Goal: Information Seeking & Learning: Learn about a topic

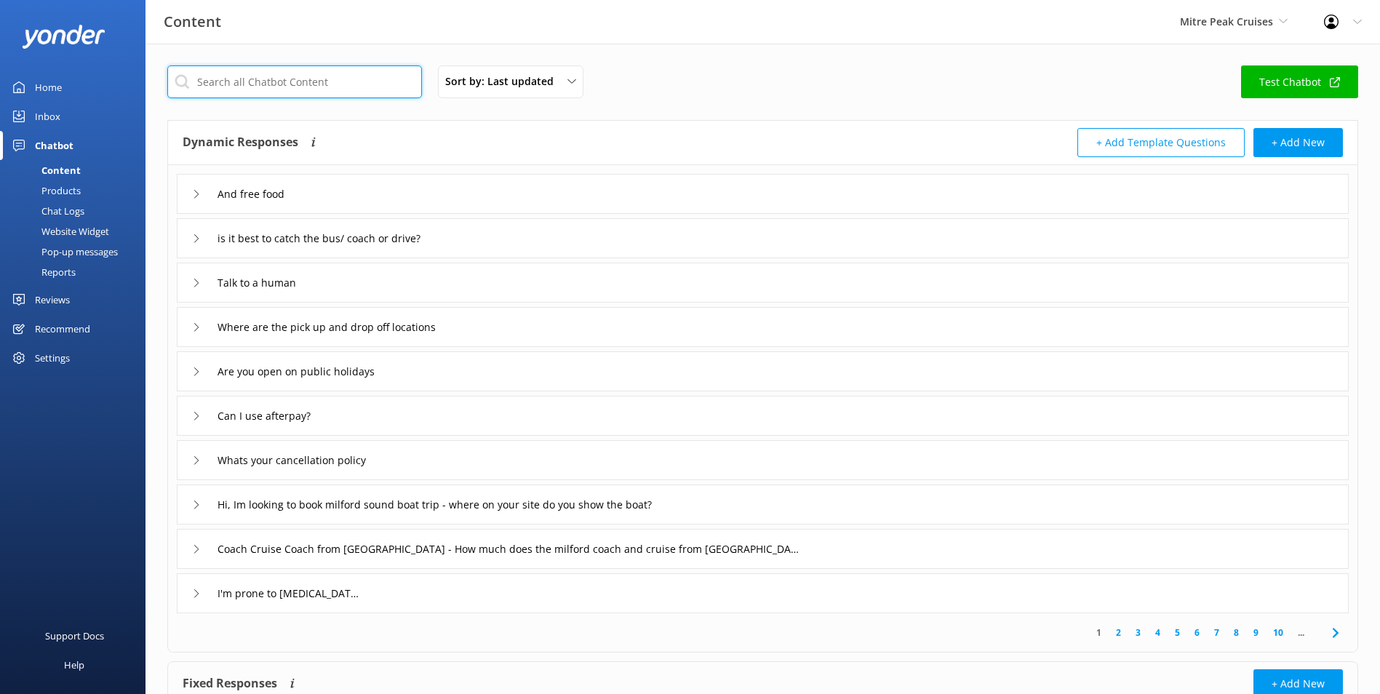
click at [277, 76] on input "text" at bounding box center [294, 81] width 255 height 33
click at [1245, 27] on span "Mitre Peak Cruises" at bounding box center [1226, 22] width 93 height 14
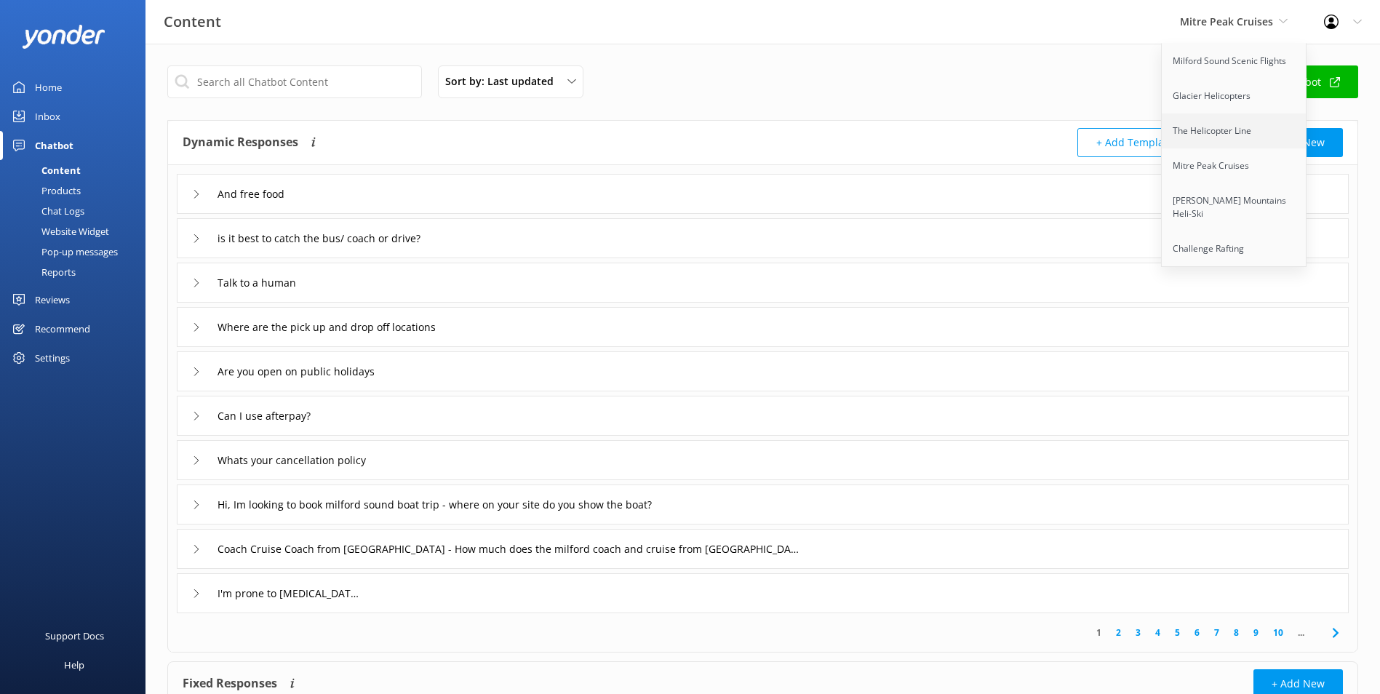
click at [1215, 123] on link "The Helicopter Line" at bounding box center [1235, 131] width 146 height 35
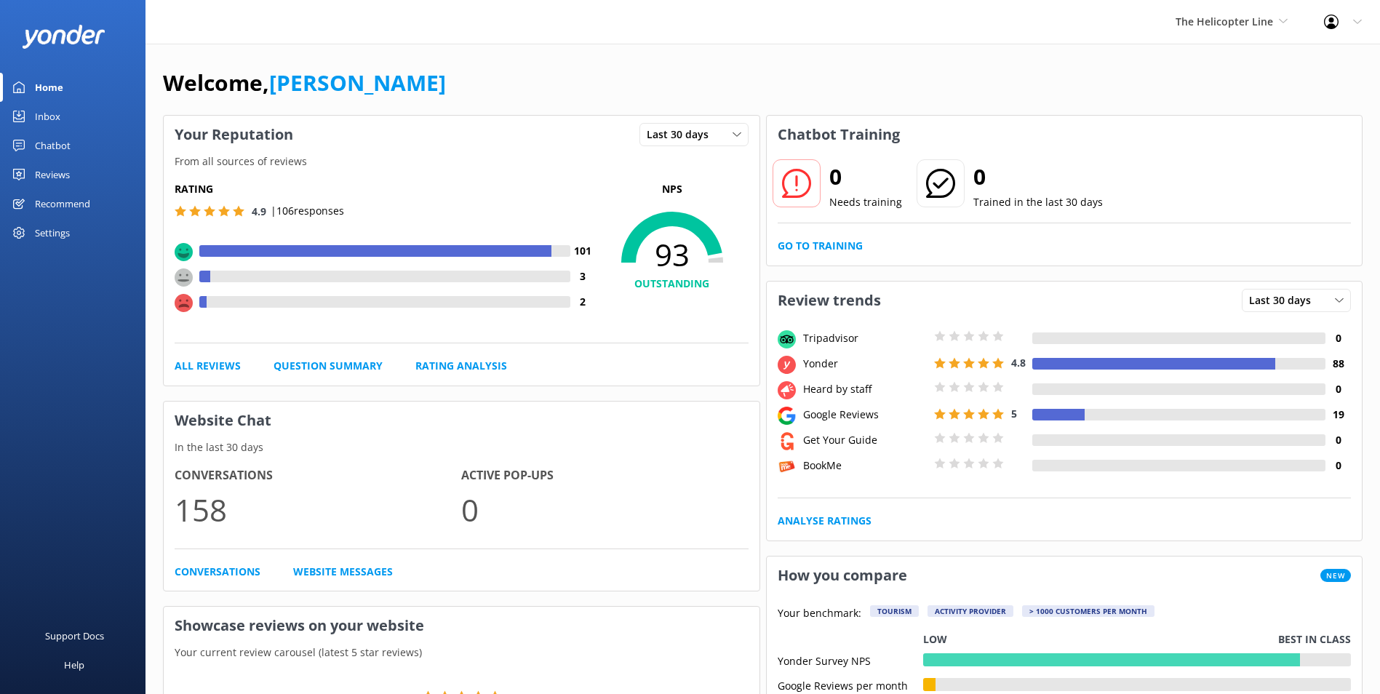
click at [55, 140] on div "Chatbot" at bounding box center [53, 145] width 36 height 29
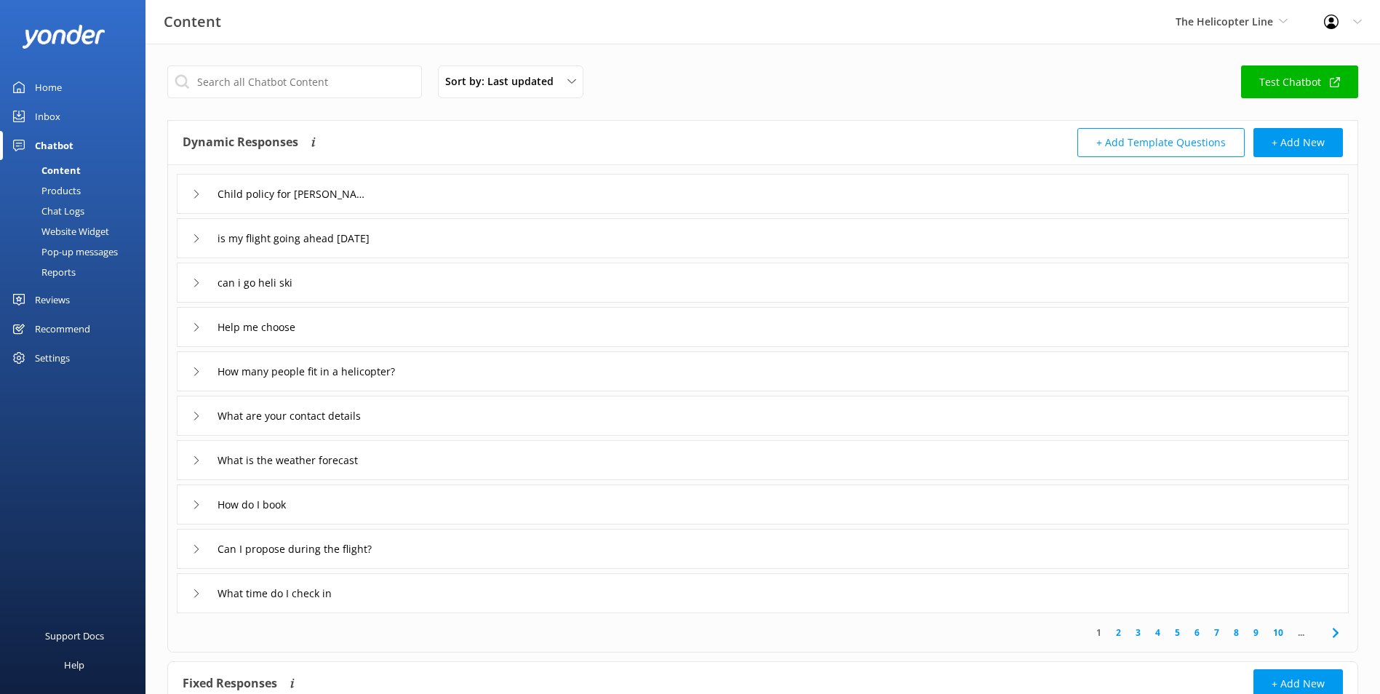
click at [55, 185] on div "Products" at bounding box center [45, 190] width 72 height 20
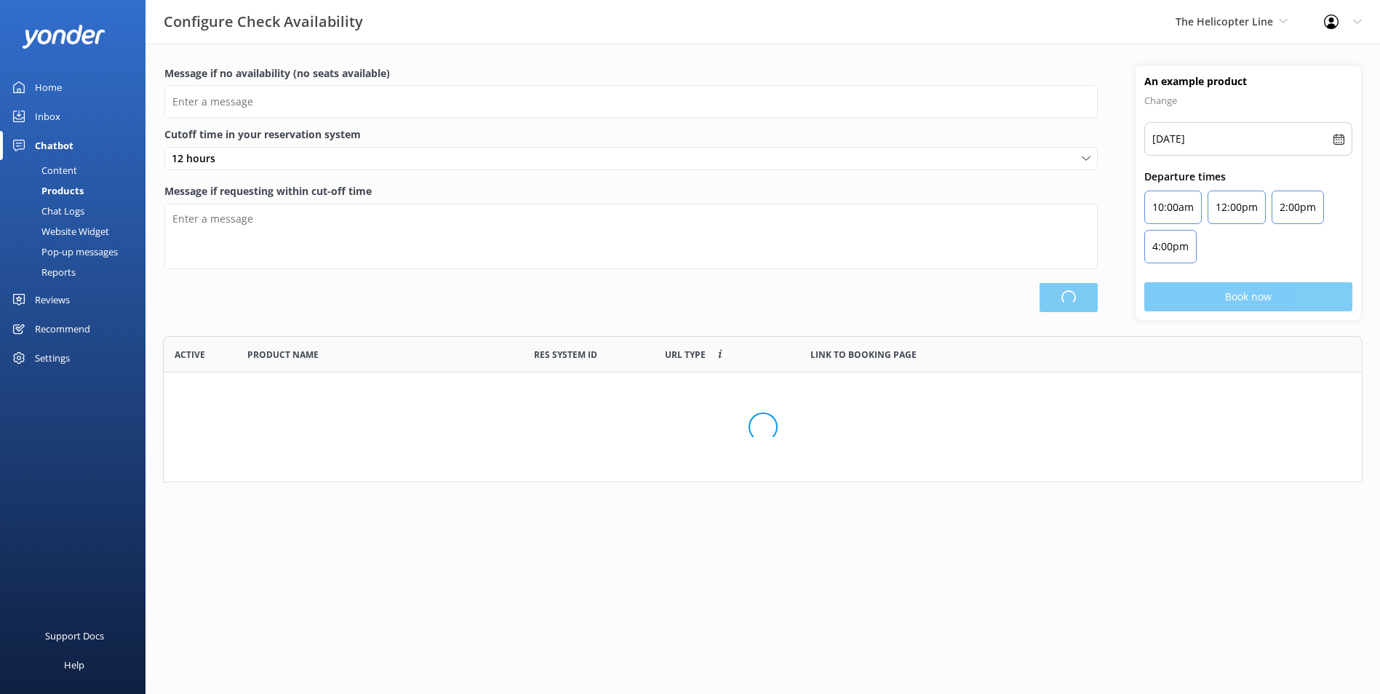
scroll to position [135, 1189]
type input "There are no seats available, please check an alternative day"
type textarea "Our online booking system closes {hours} prior to departure. Please contact us …"
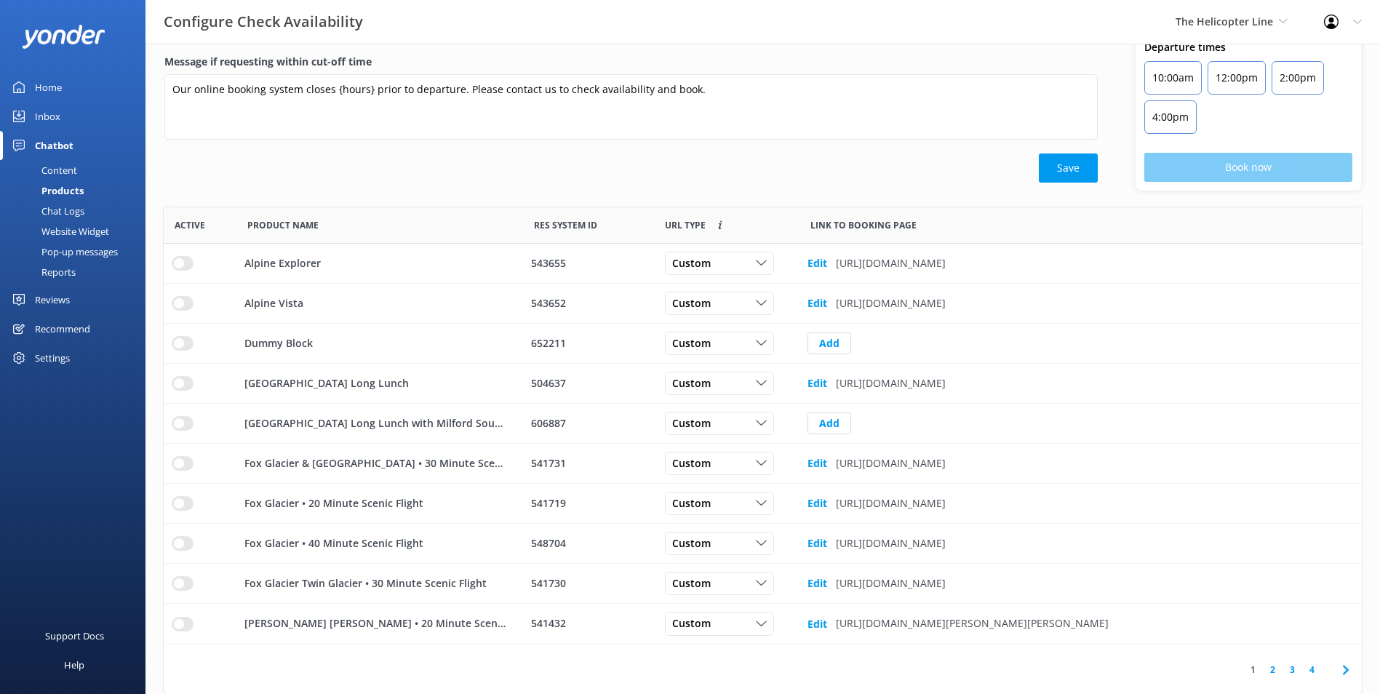
scroll to position [131, 0]
click at [52, 170] on div "Content" at bounding box center [43, 170] width 68 height 20
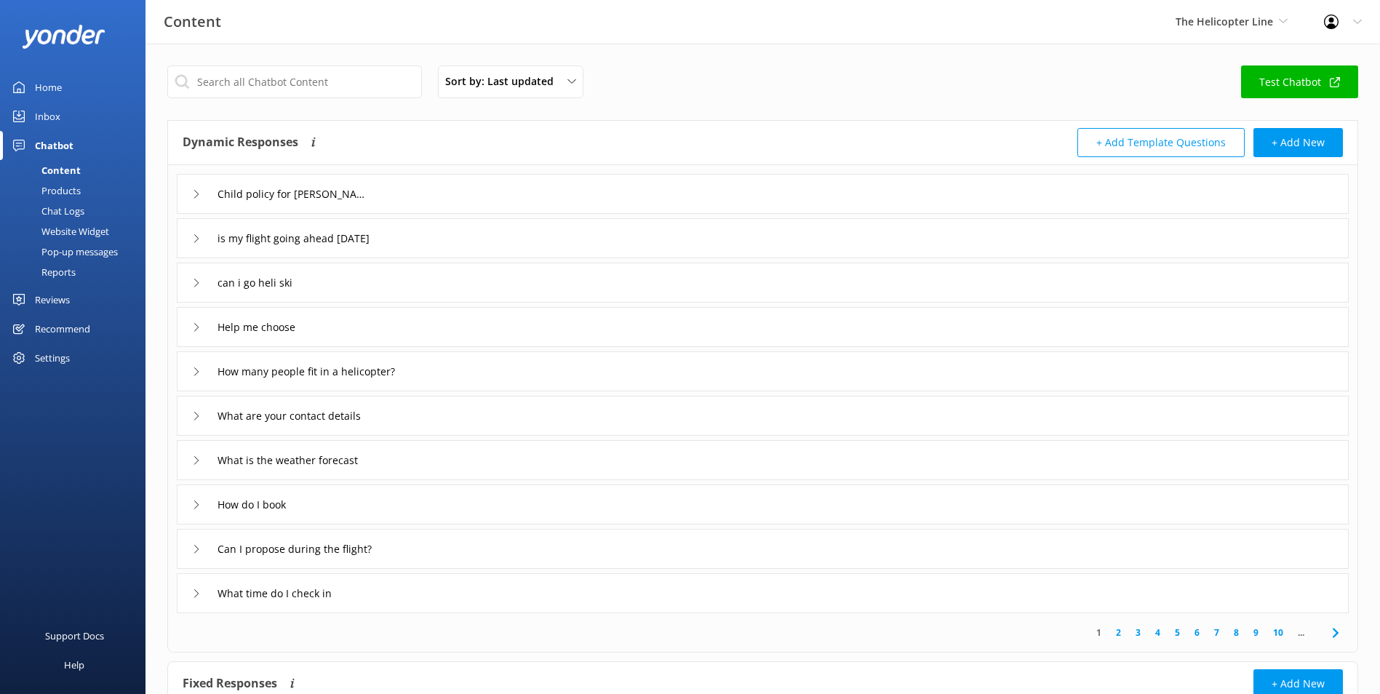
click at [291, 108] on div "Sort by: Last updated Title (A-Z) Last updated Test Chatbot Dynamic Responses T…" at bounding box center [763, 426] width 1235 height 765
click at [292, 91] on input "text" at bounding box center [294, 81] width 255 height 33
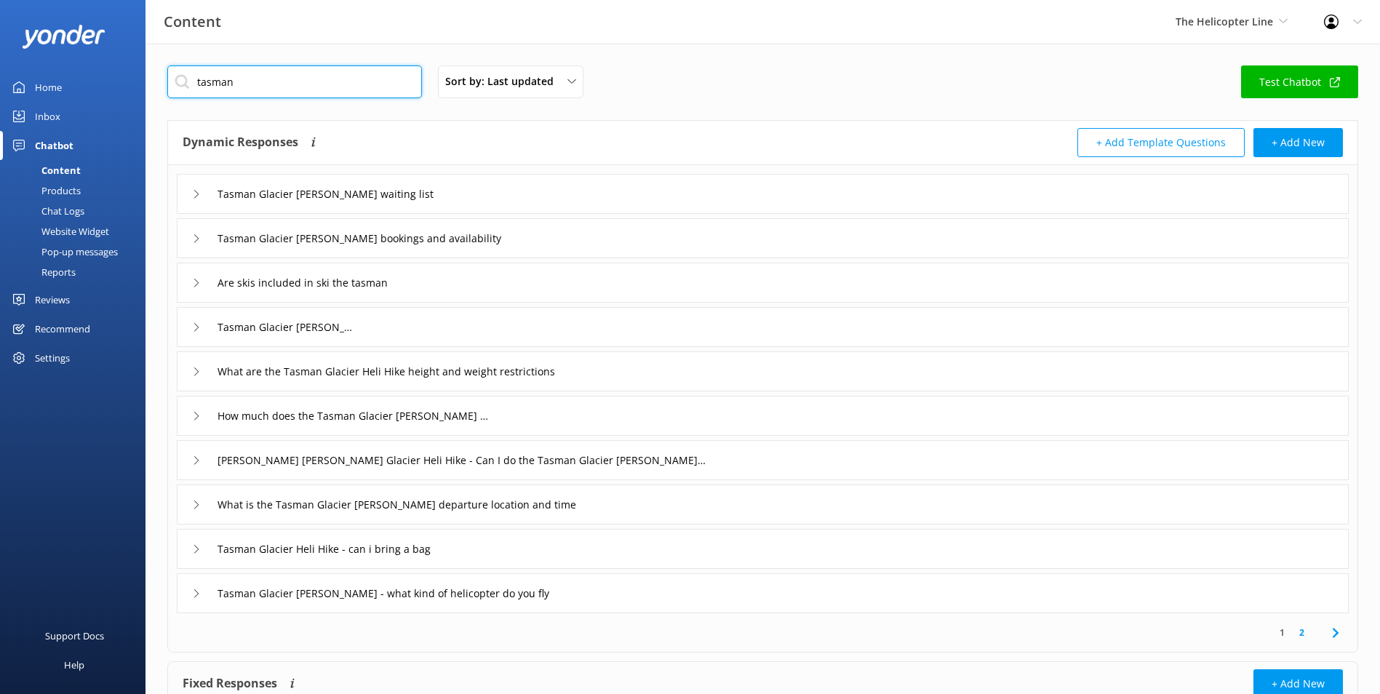
type input "tasman"
click at [447, 190] on div "Tasman Glacier [PERSON_NAME] waiting list" at bounding box center [763, 194] width 1172 height 40
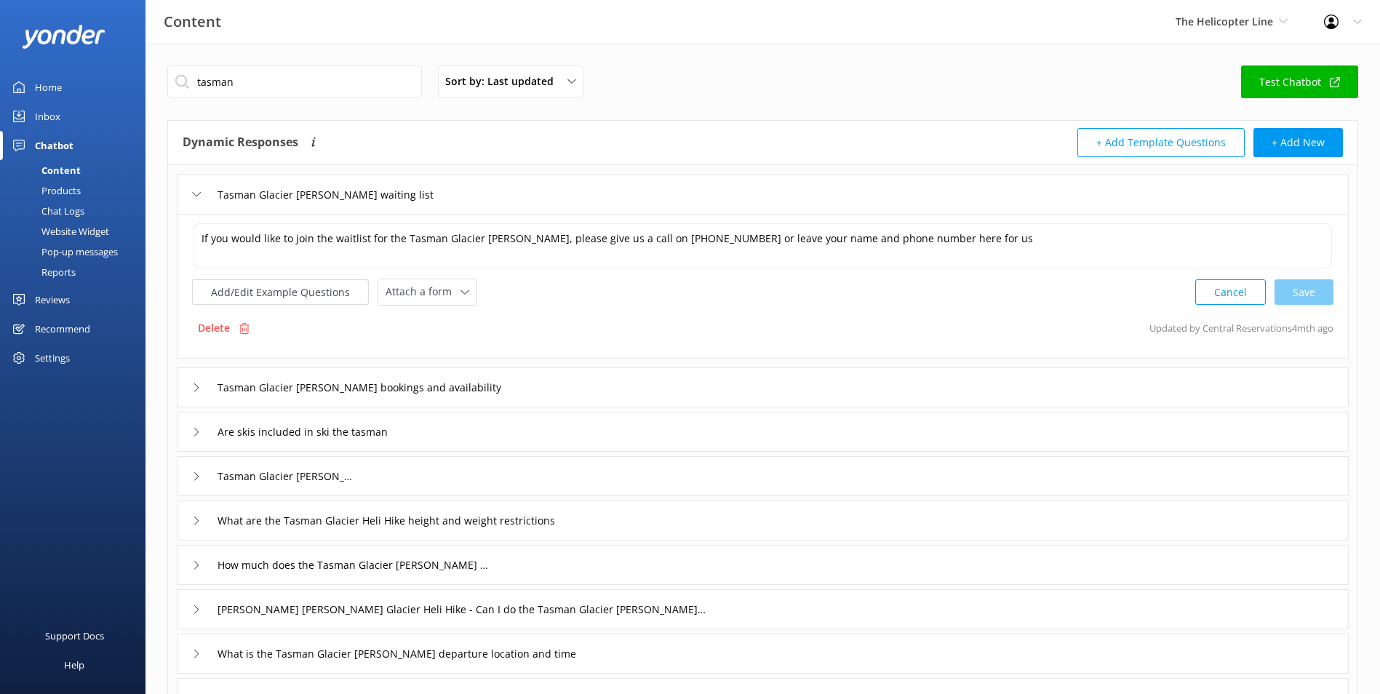
click at [535, 383] on div "Tasman Glacier [PERSON_NAME] bookings and availability" at bounding box center [763, 387] width 1172 height 40
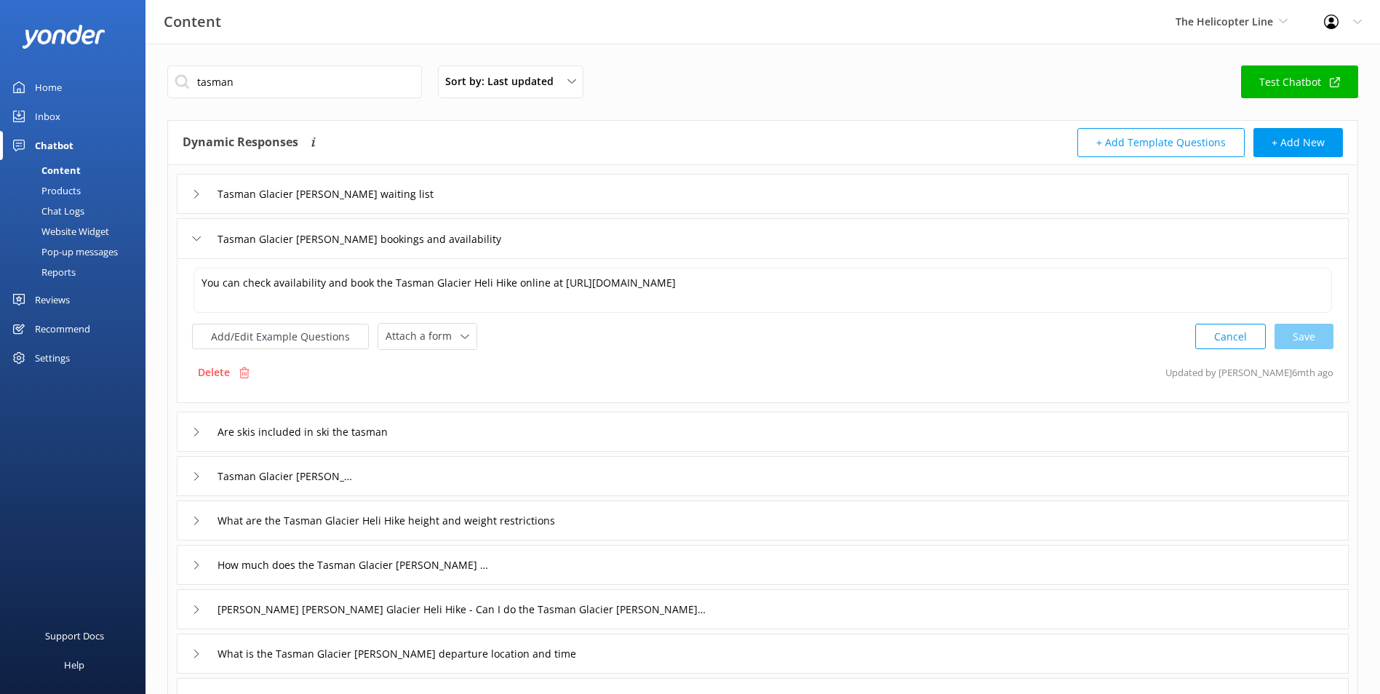
click at [513, 431] on div "Are skis included in ski the tasman" at bounding box center [763, 432] width 1172 height 40
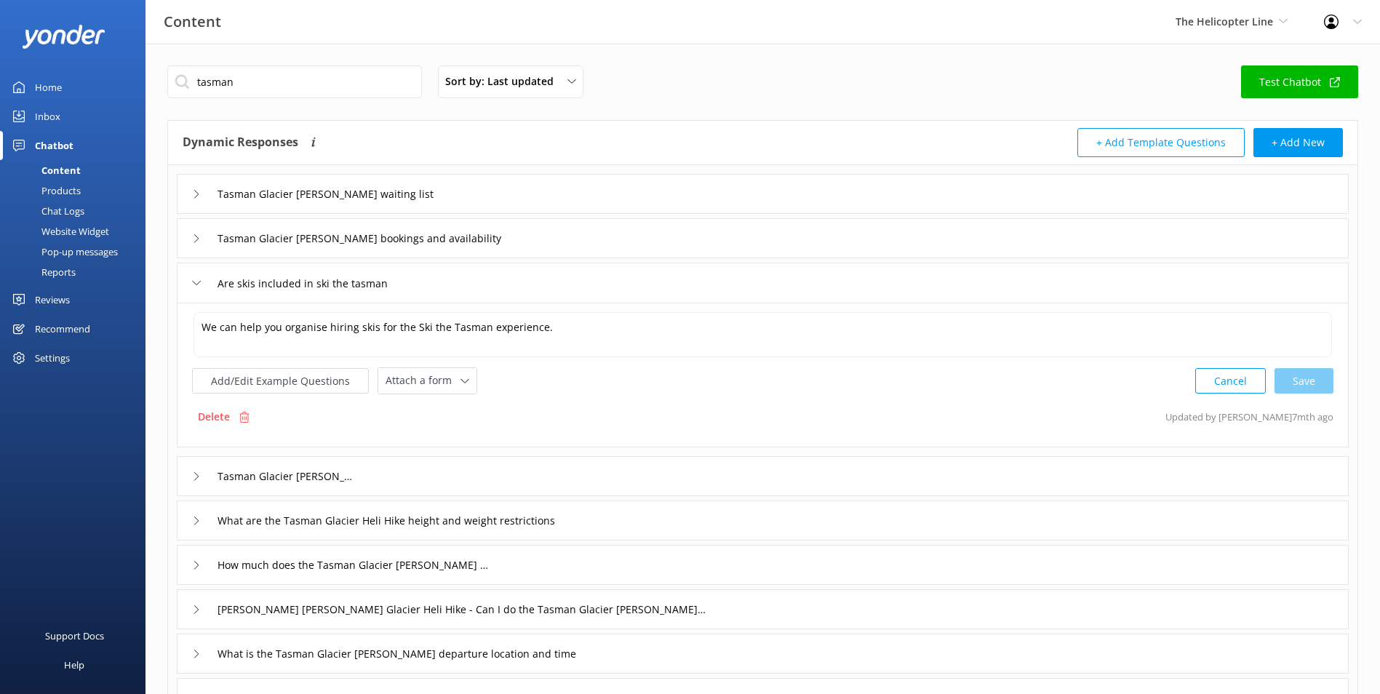
click at [507, 472] on div "Tasman Glacier [PERSON_NAME]" at bounding box center [763, 476] width 1172 height 40
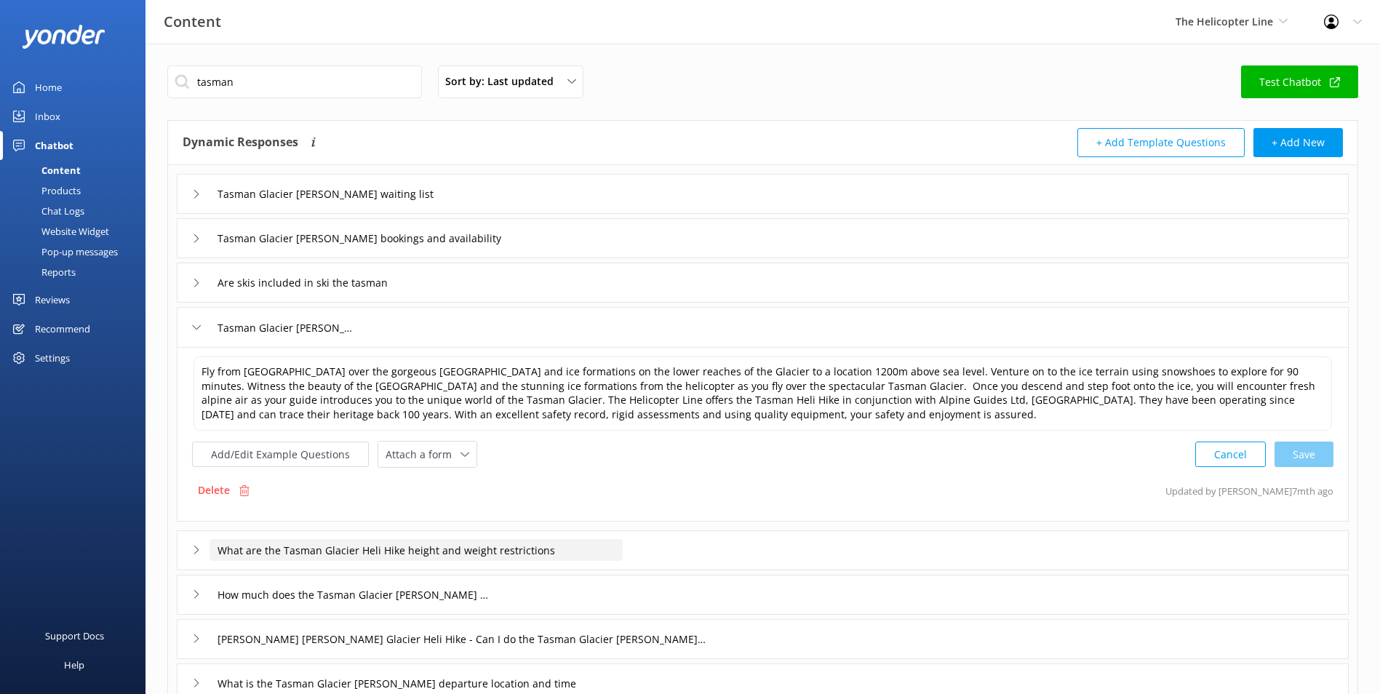
click at [529, 557] on input "What are the Tasman Glacier Heli Hike height and weight restrictions" at bounding box center [416, 550] width 413 height 22
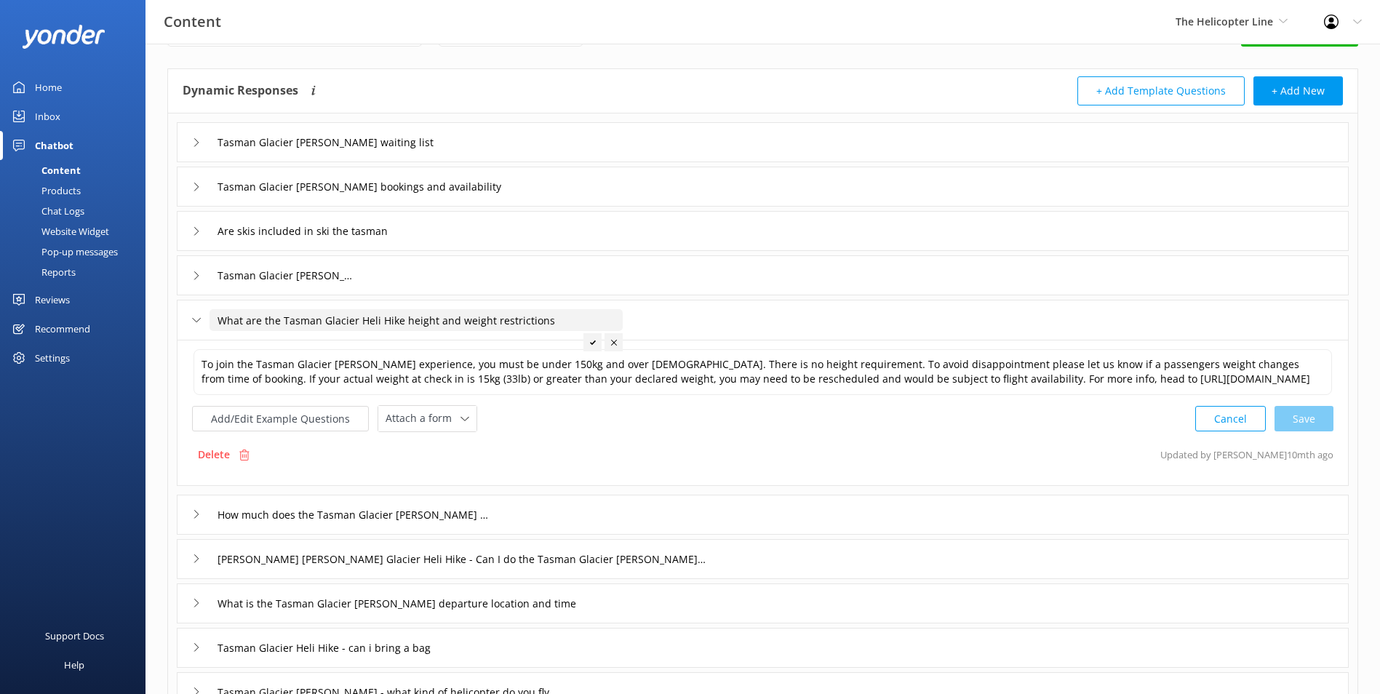
scroll to position [73, 0]
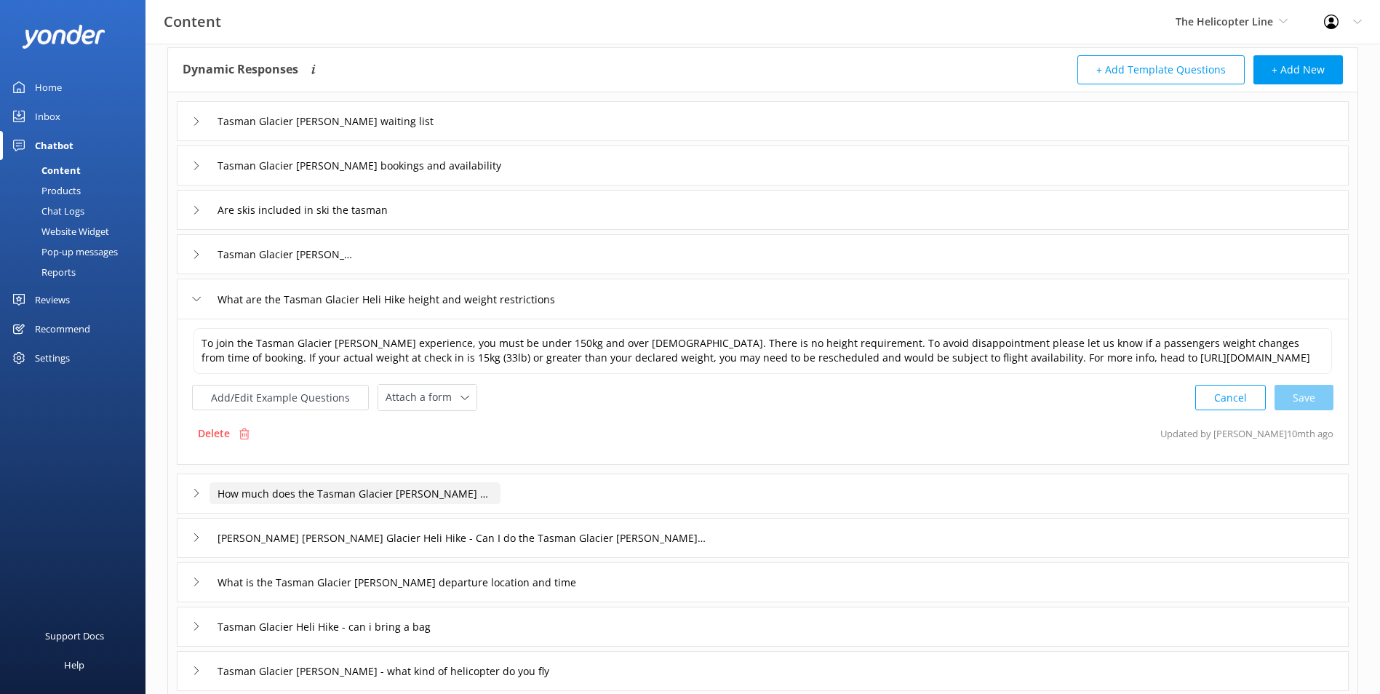
click at [490, 504] on input "How much does the Tasman Glacier [PERSON_NAME] cost" at bounding box center [355, 493] width 291 height 22
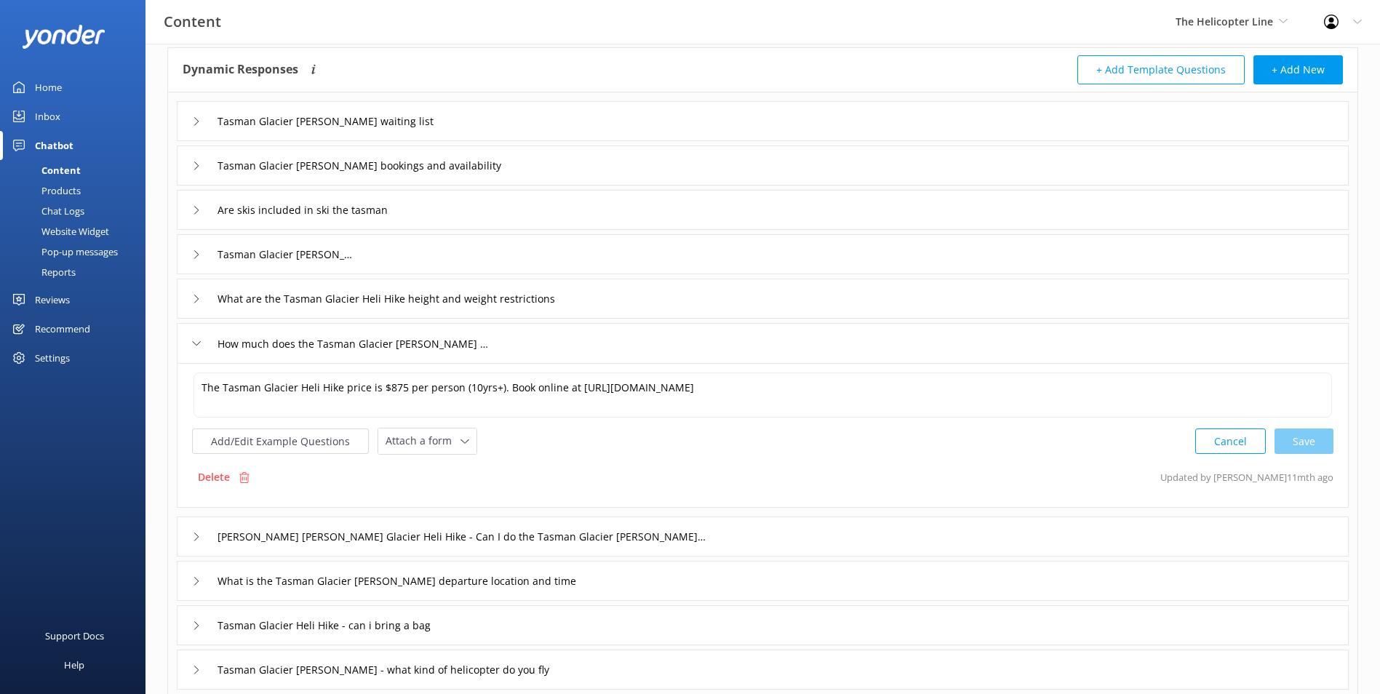
click at [610, 573] on div "What is the Tasman Glacier [PERSON_NAME] departure location and time" at bounding box center [763, 581] width 1172 height 40
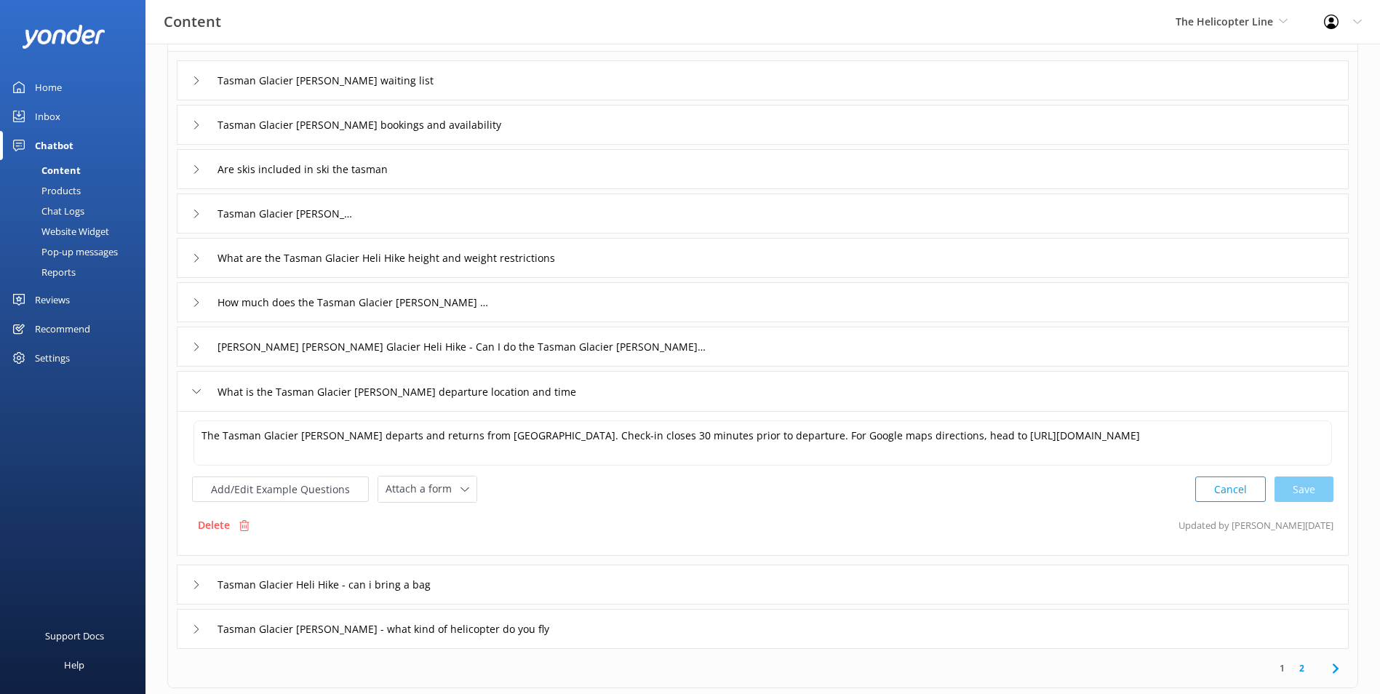
scroll to position [146, 0]
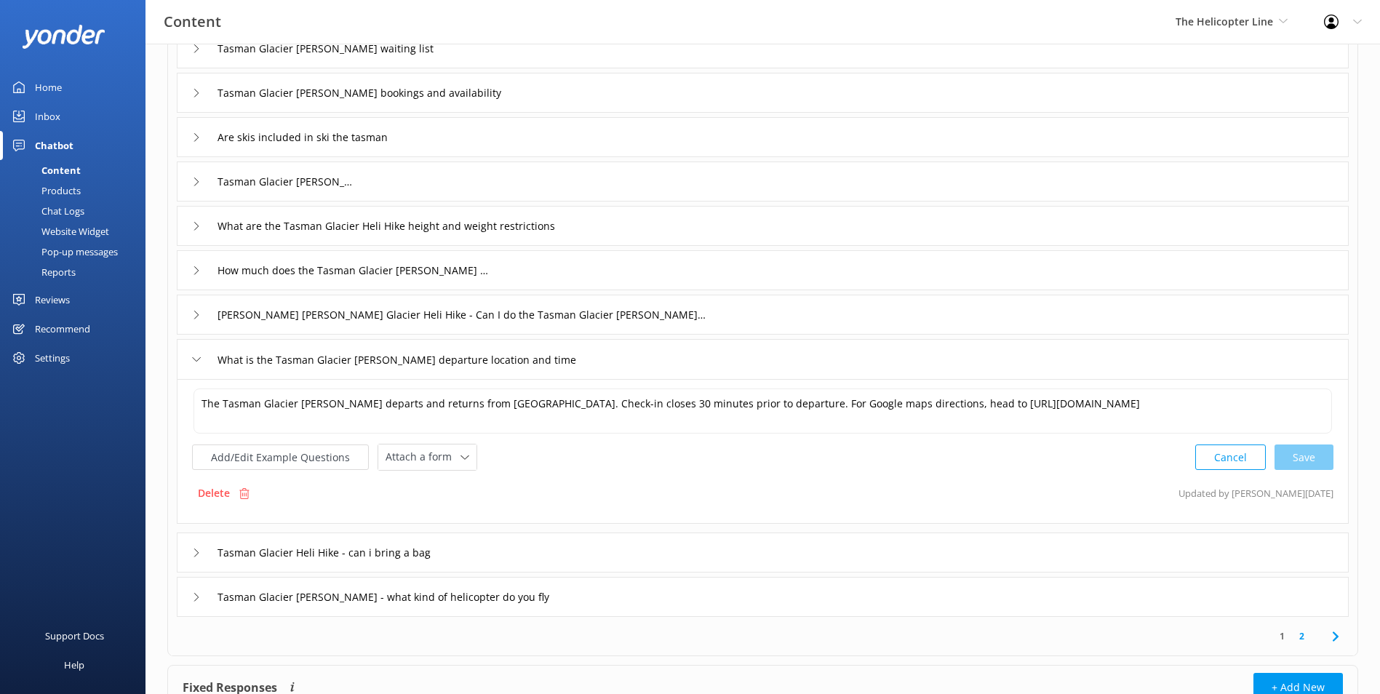
click at [659, 585] on div "Tasman Glacier [PERSON_NAME] - what kind of helicopter do you fly" at bounding box center [763, 597] width 1172 height 40
